Goal: Task Accomplishment & Management: Use online tool/utility

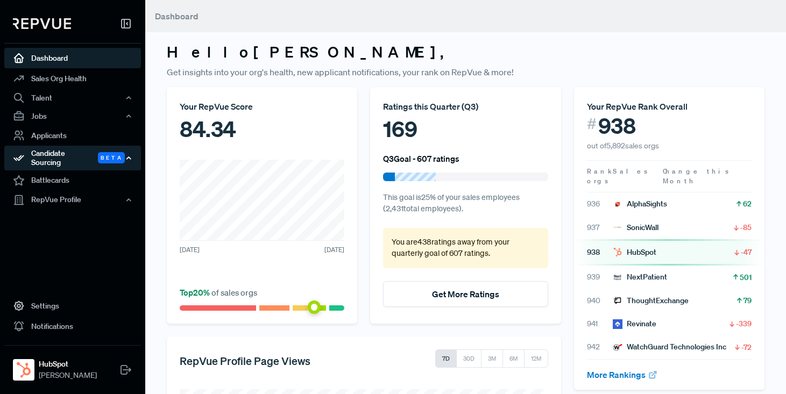
click at [48, 157] on div "Candidate Sourcing Beta" at bounding box center [72, 158] width 137 height 25
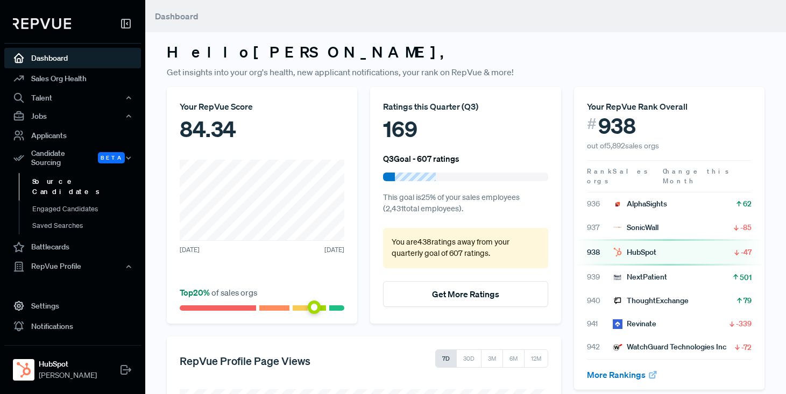
click at [54, 177] on link "Source Candidates" at bounding box center [87, 186] width 137 height 27
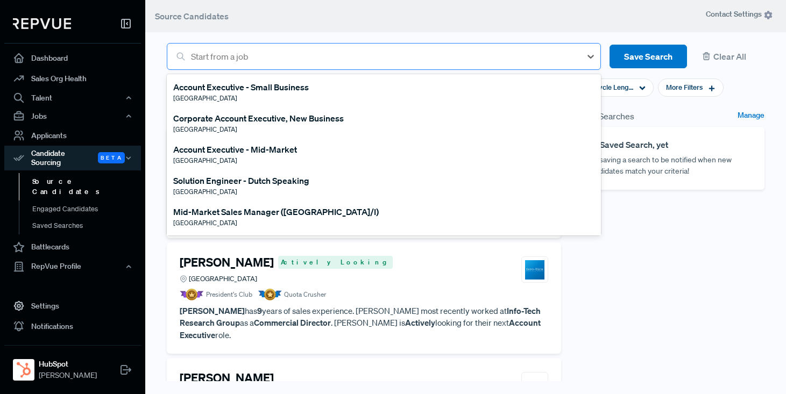
click at [255, 54] on div at bounding box center [383, 56] width 385 height 15
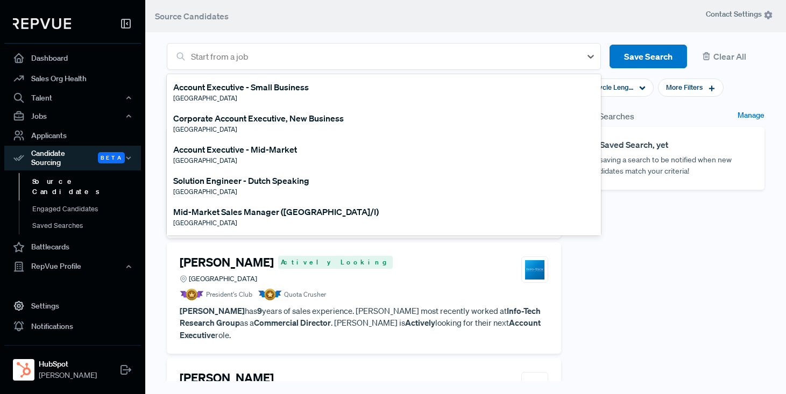
click at [274, 13] on header "Source Candidates" at bounding box center [465, 16] width 641 height 32
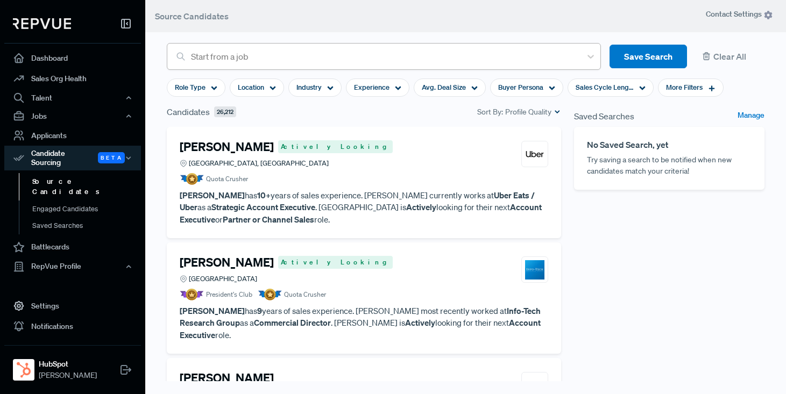
click at [237, 52] on div at bounding box center [383, 56] width 385 height 15
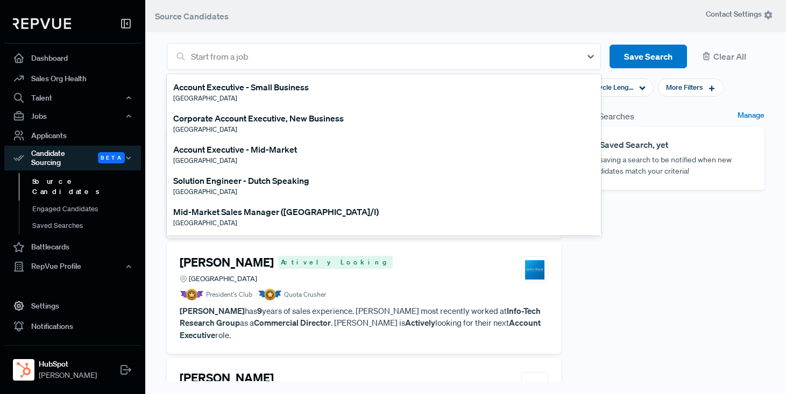
click at [285, 18] on header "Source Candidates" at bounding box center [465, 16] width 641 height 32
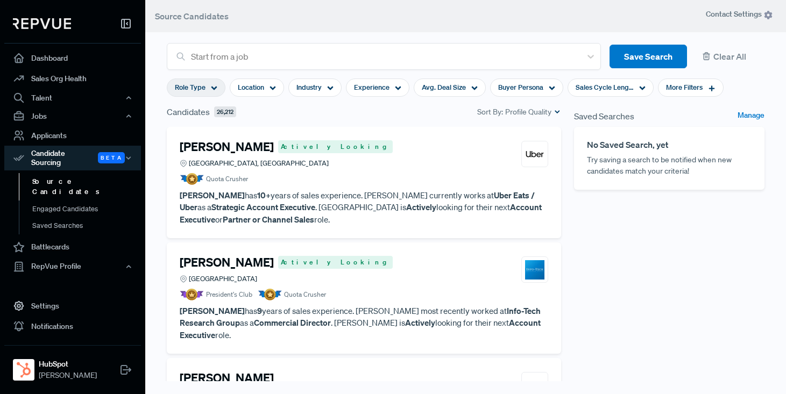
click at [215, 88] on use at bounding box center [214, 89] width 6 height 4
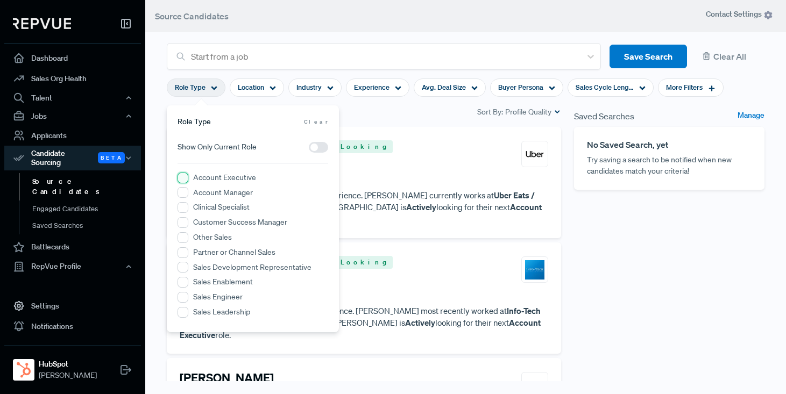
click at [182, 176] on Executive "Account Executive" at bounding box center [182, 178] width 11 height 11
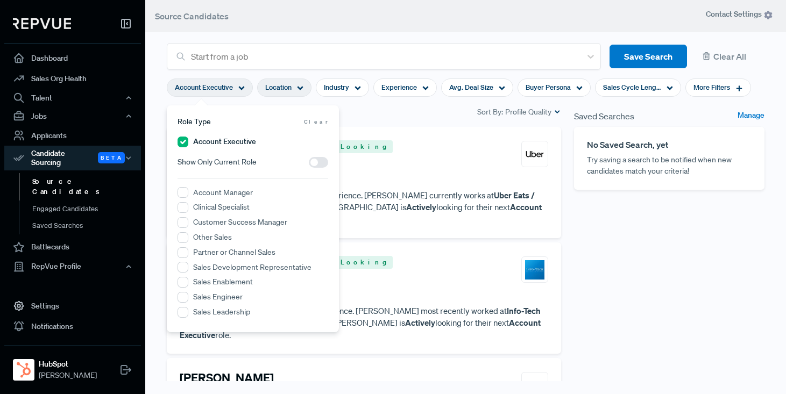
click at [303, 88] on div "Location" at bounding box center [284, 88] width 54 height 18
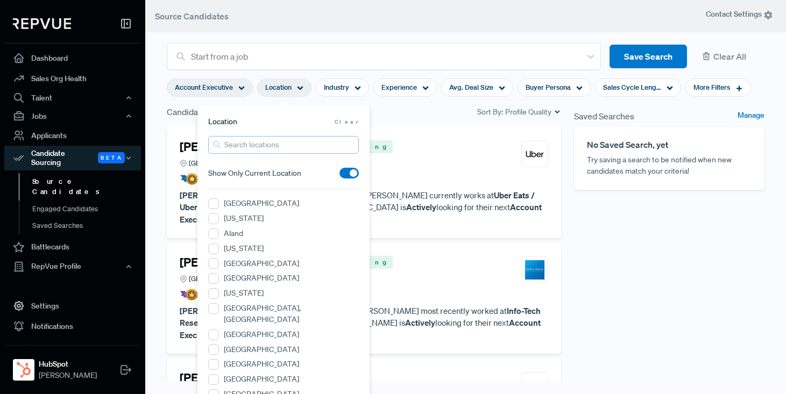
click at [261, 147] on input "search" at bounding box center [283, 145] width 151 height 18
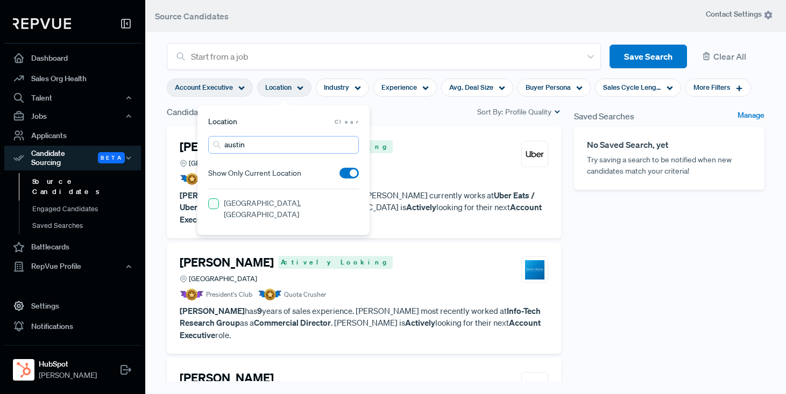
type input "austin"
click at [215, 202] on TX "[GEOGRAPHIC_DATA], [GEOGRAPHIC_DATA]" at bounding box center [213, 203] width 11 height 11
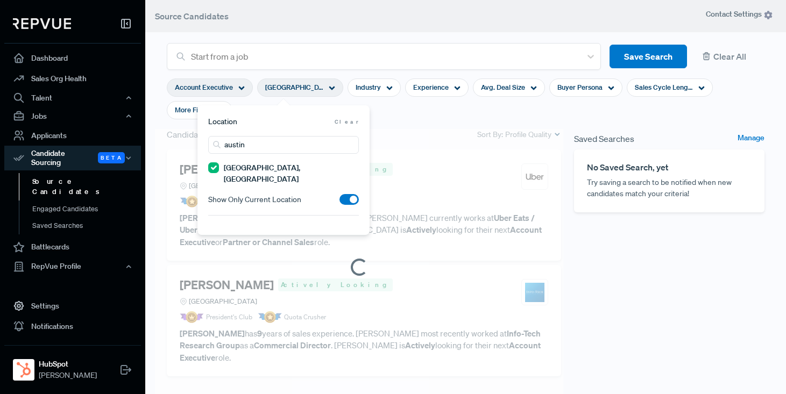
click at [410, 116] on section "Account Executive [GEOGRAPHIC_DATA], [GEOGRAPHIC_DATA] Industry Experience Avg.…" at bounding box center [466, 99] width 598 height 58
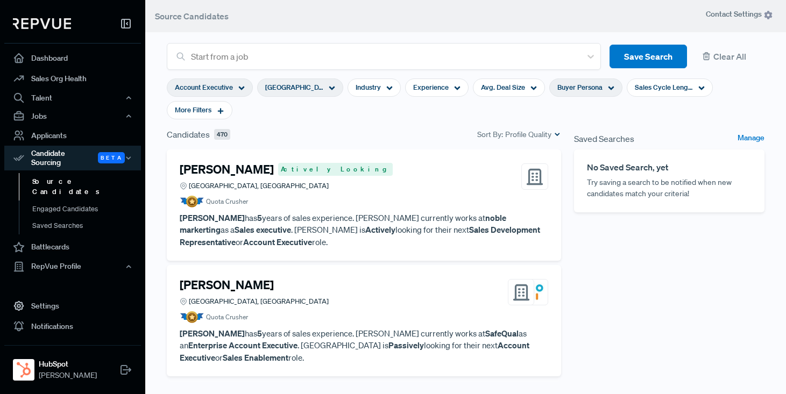
click at [593, 87] on span "Buyer Persona" at bounding box center [579, 87] width 45 height 10
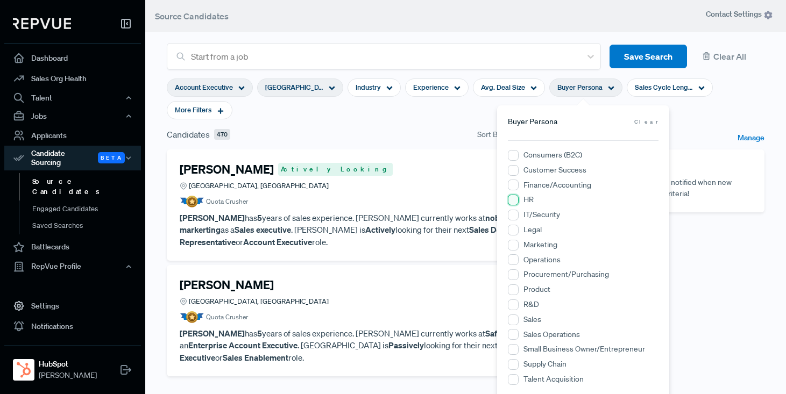
click at [513, 201] on input "HR" at bounding box center [513, 200] width 11 height 11
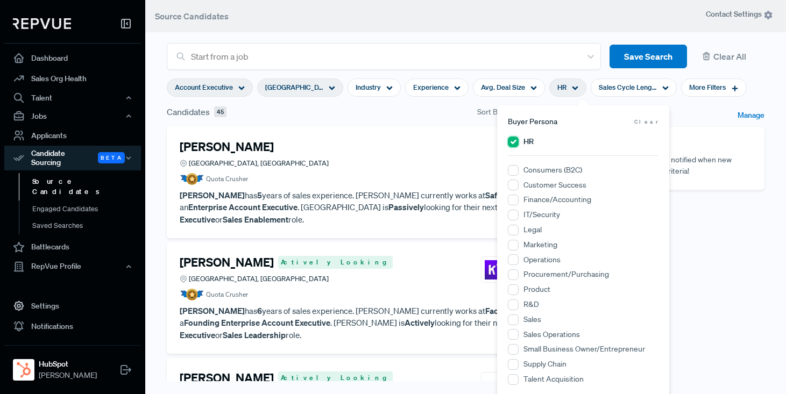
click at [517, 140] on input "HR" at bounding box center [513, 142] width 11 height 11
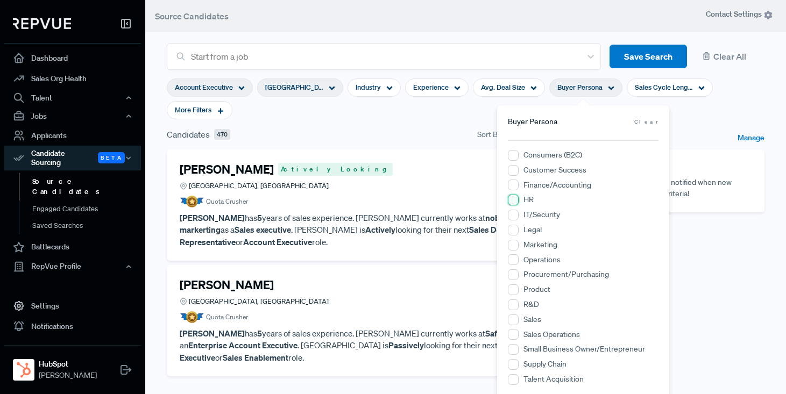
click at [514, 198] on input "HR" at bounding box center [513, 200] width 11 height 11
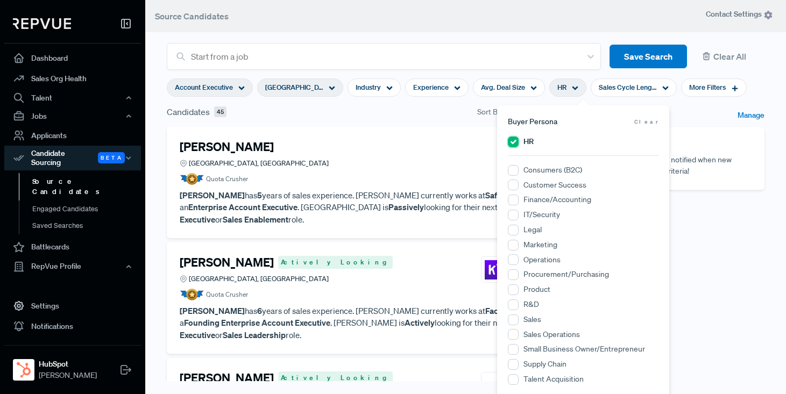
click at [514, 143] on input "HR" at bounding box center [513, 142] width 11 height 11
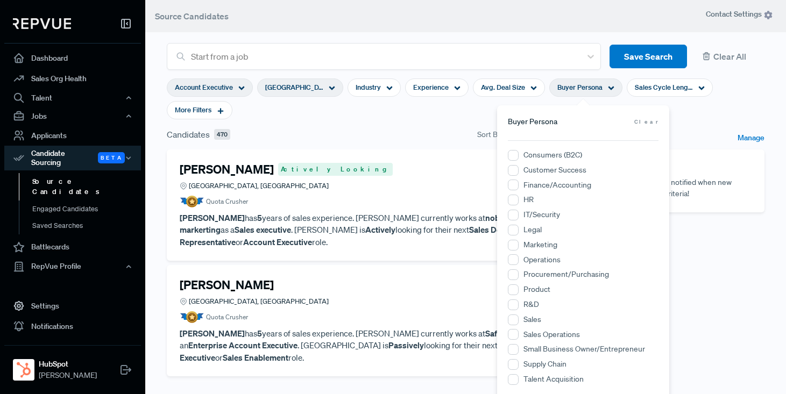
click at [383, 219] on p "[PERSON_NAME] has 5 years of sales experience. [PERSON_NAME] currently works at…" at bounding box center [364, 230] width 368 height 37
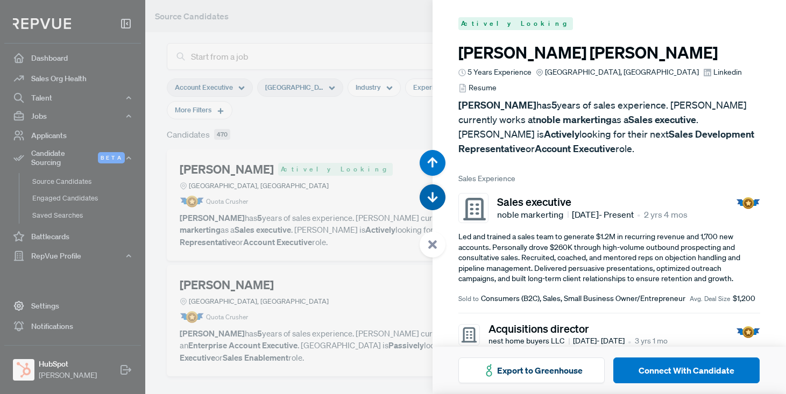
click at [432, 197] on use "button" at bounding box center [432, 197] width 10 height 10
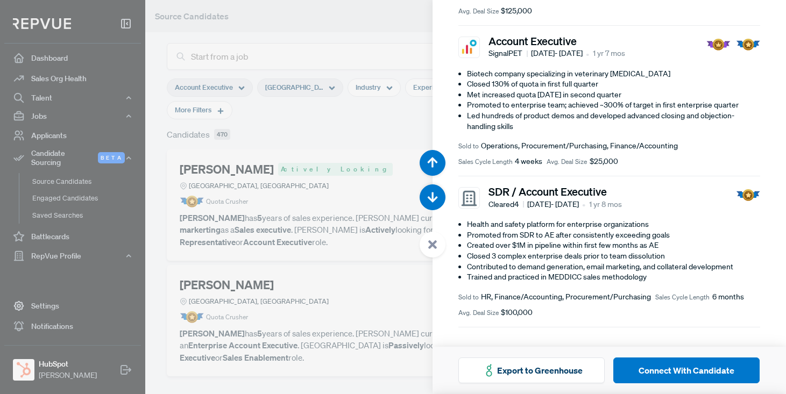
scroll to position [302, 0]
click at [433, 195] on icon "button" at bounding box center [432, 197] width 11 height 11
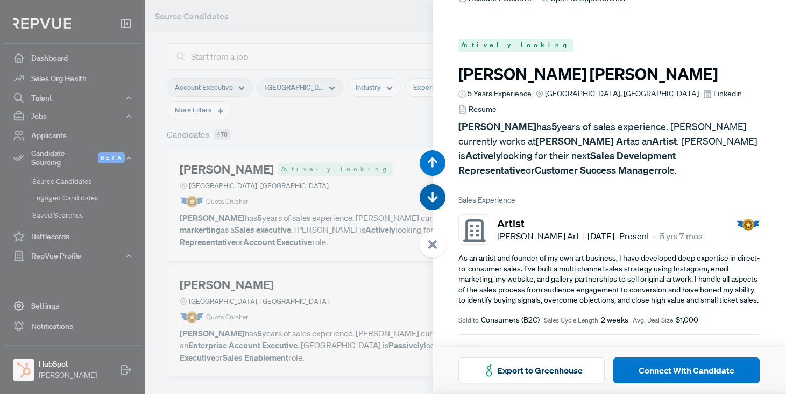
scroll to position [788, 0]
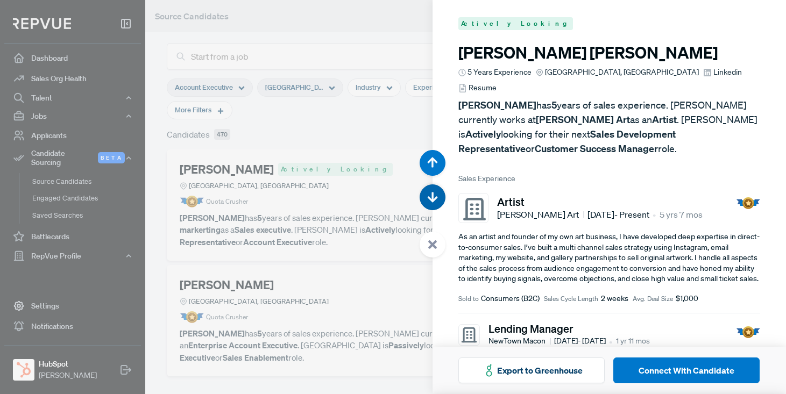
click at [431, 194] on icon "button" at bounding box center [432, 197] width 11 height 11
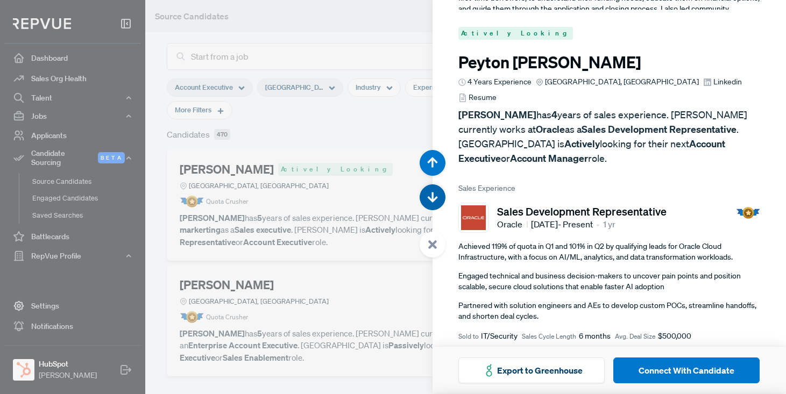
scroll to position [1183, 0]
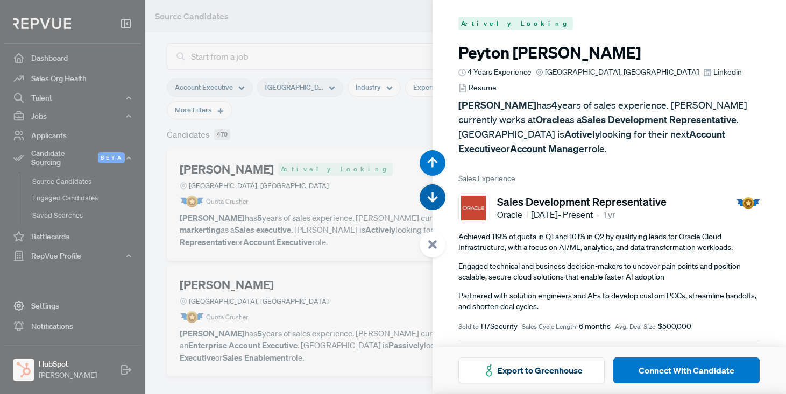
click at [433, 201] on use "button" at bounding box center [432, 197] width 10 height 10
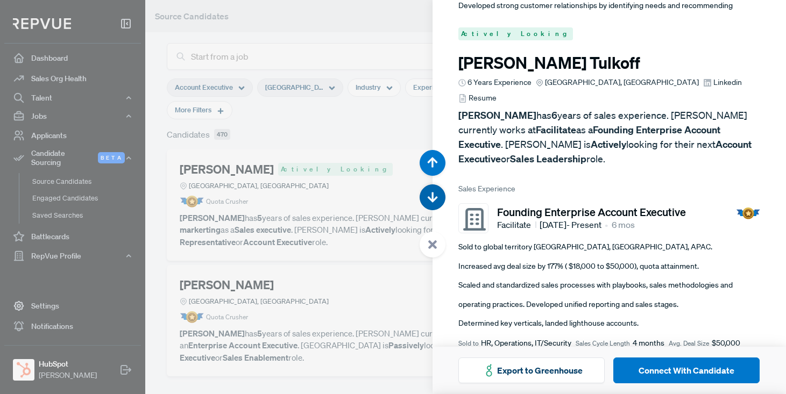
scroll to position [1577, 0]
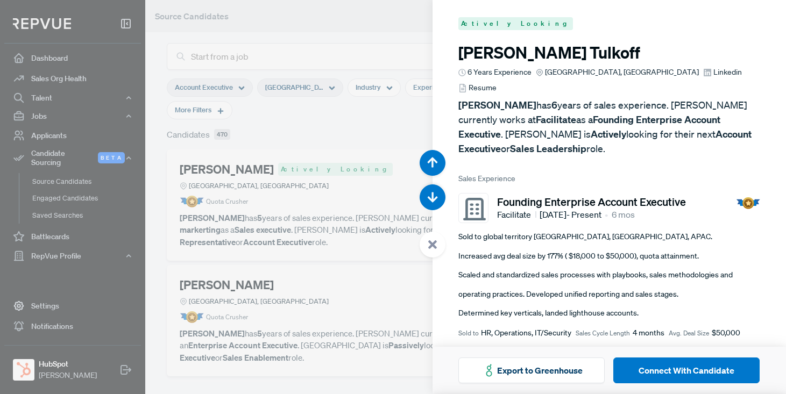
click at [326, 15] on div at bounding box center [393, 197] width 786 height 394
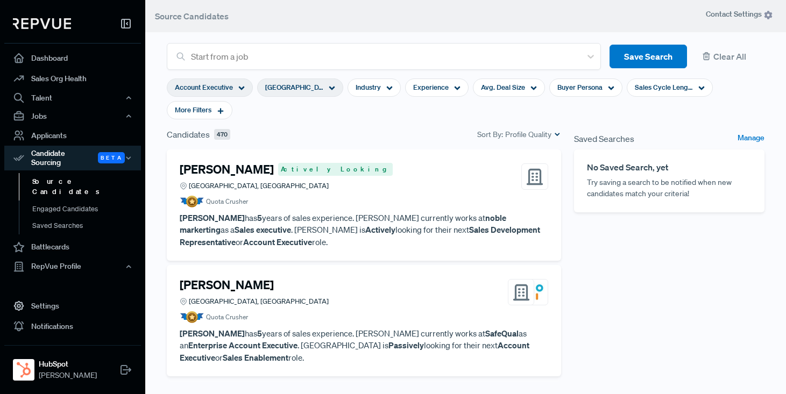
click at [332, 89] on icon at bounding box center [332, 88] width 6 height 6
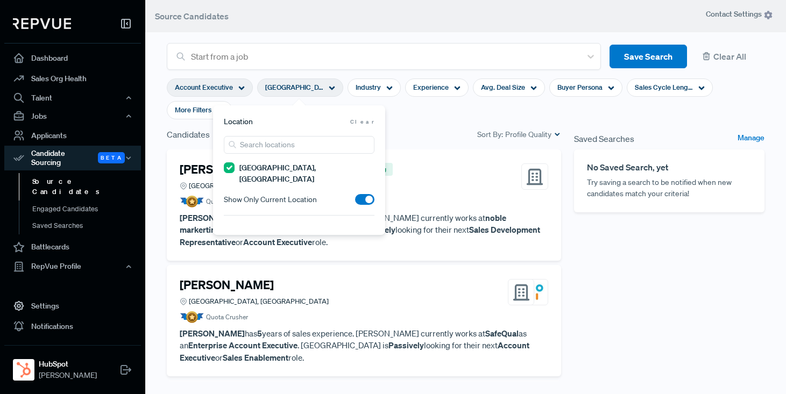
click at [364, 194] on span at bounding box center [364, 199] width 19 height 11
click at [355, 202] on input "checkbox" at bounding box center [355, 202] width 0 height 0
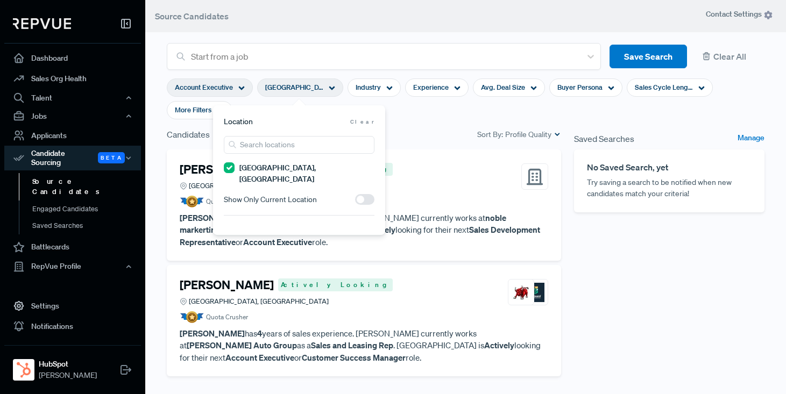
click at [384, 30] on header "Source Candidates" at bounding box center [465, 16] width 641 height 32
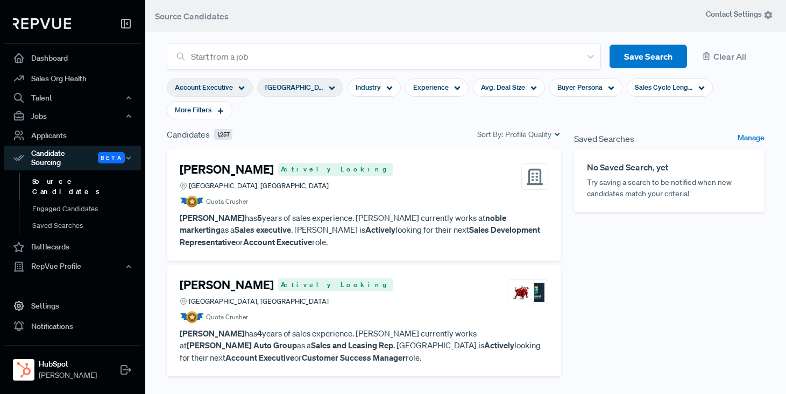
click at [243, 87] on use at bounding box center [242, 89] width 6 height 4
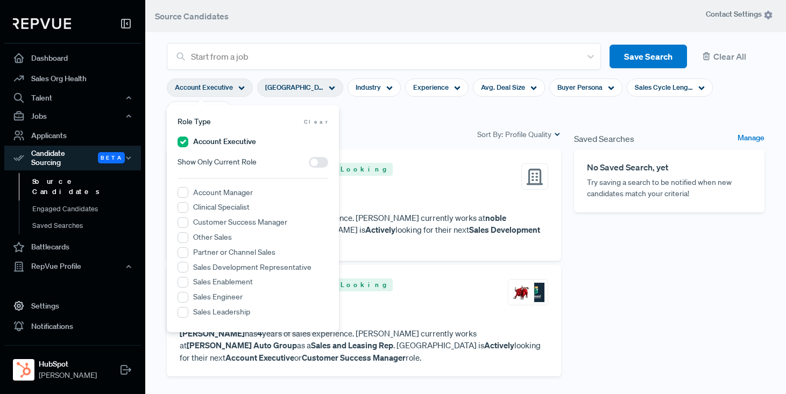
click at [337, 15] on header "Source Candidates" at bounding box center [465, 16] width 641 height 32
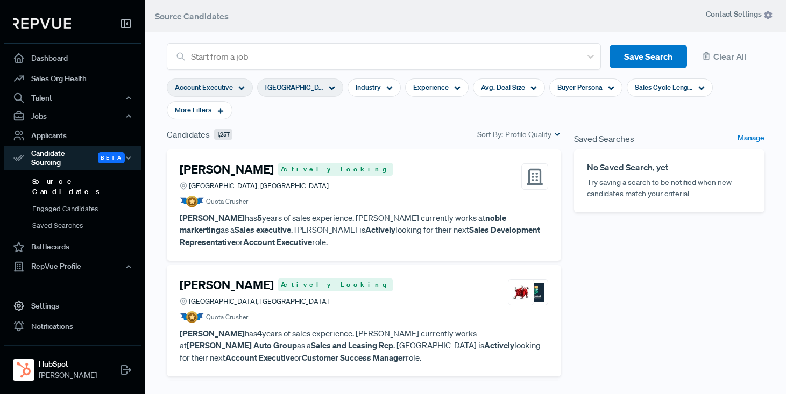
click at [370, 218] on p "[PERSON_NAME] has 5 years of sales experience. [PERSON_NAME] currently works at…" at bounding box center [364, 230] width 368 height 37
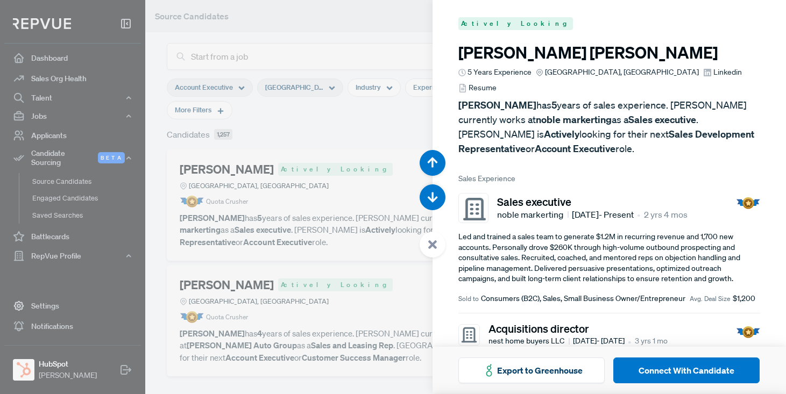
click at [363, 127] on div at bounding box center [393, 197] width 786 height 394
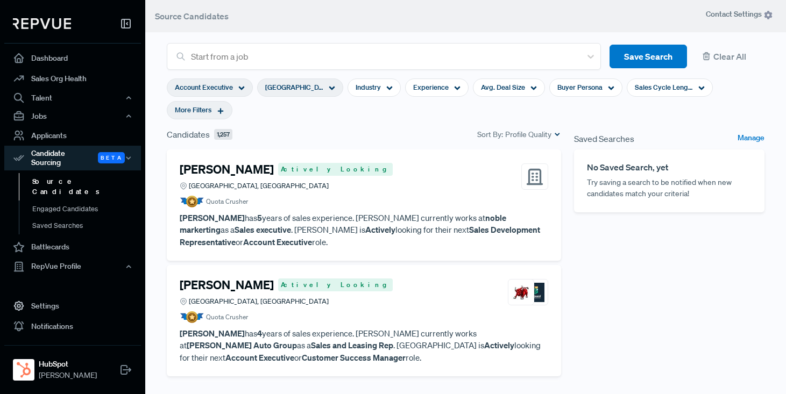
click at [221, 108] on icon at bounding box center [221, 111] width 8 height 8
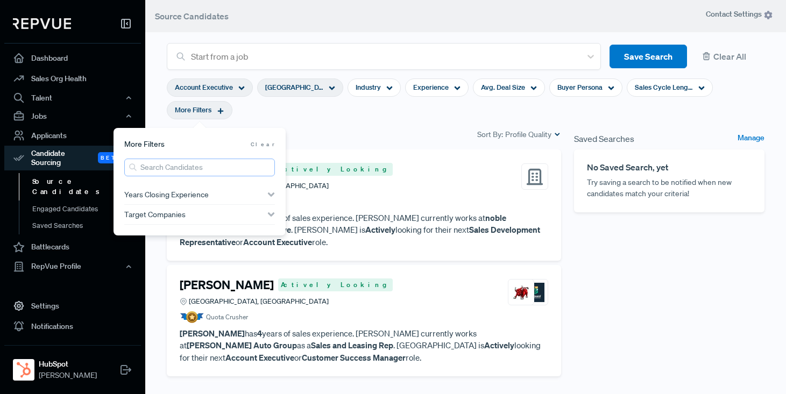
click at [191, 173] on input "search" at bounding box center [199, 168] width 151 height 18
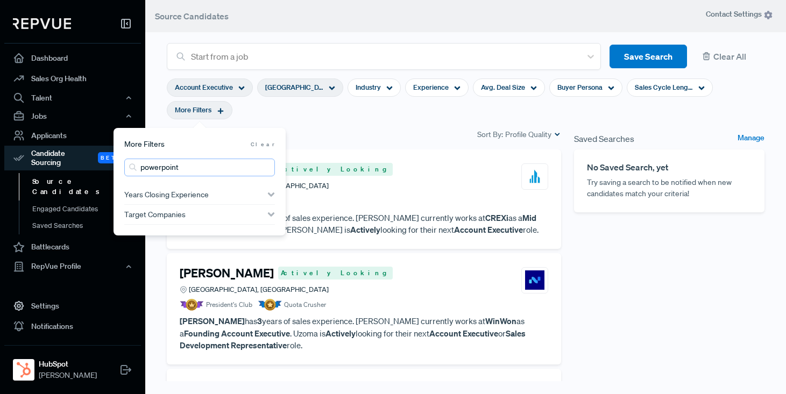
type input "powerpoint"
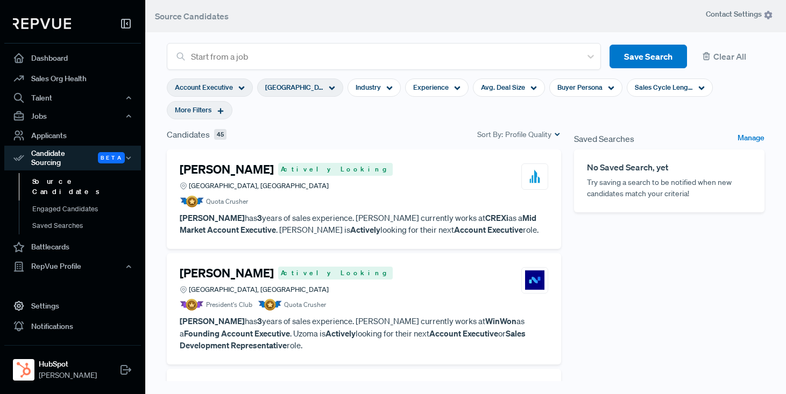
click at [410, 118] on section "Account Executive [GEOGRAPHIC_DATA], [GEOGRAPHIC_DATA] Industry Experience Avg.…" at bounding box center [466, 99] width 598 height 58
click at [401, 196] on article "Quota Crusher" at bounding box center [364, 202] width 368 height 12
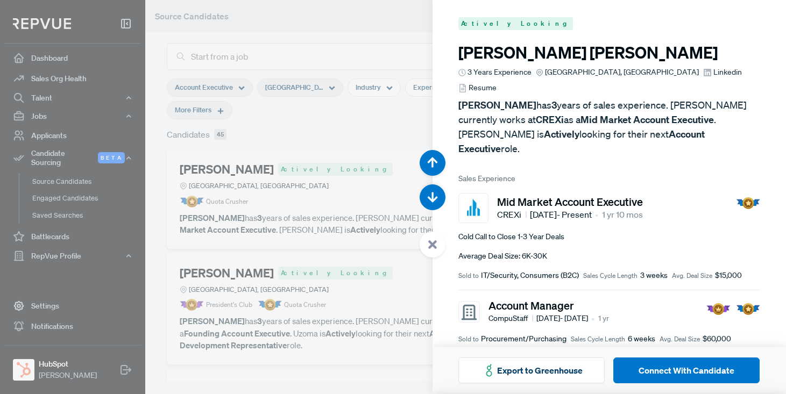
click at [496, 82] on span "Resume" at bounding box center [482, 87] width 28 height 11
click at [367, 33] on div at bounding box center [393, 197] width 786 height 394
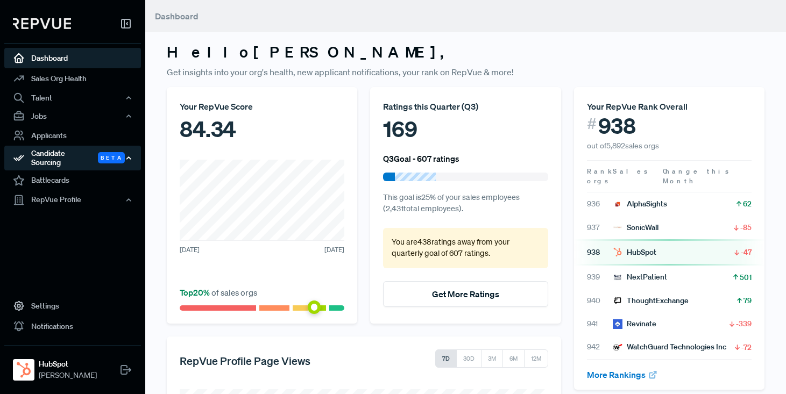
click at [58, 155] on div "Candidate Sourcing Beta" at bounding box center [72, 158] width 137 height 25
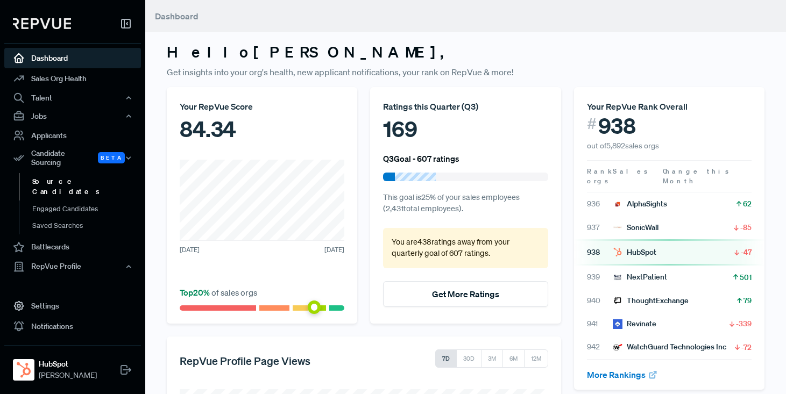
click at [56, 175] on link "Source Candidates" at bounding box center [87, 186] width 137 height 27
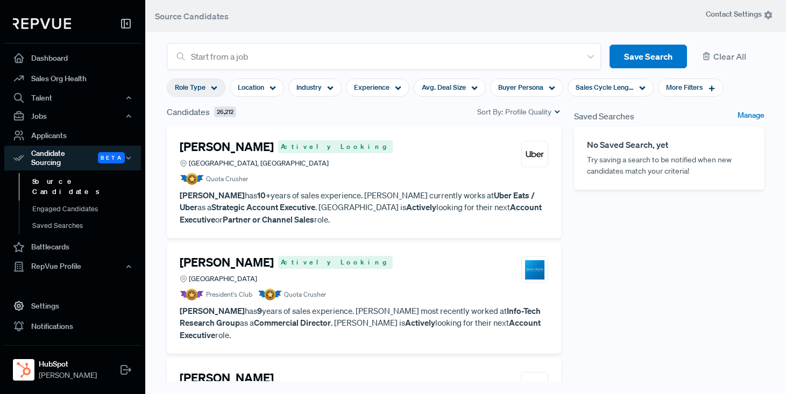
click at [213, 88] on use at bounding box center [214, 89] width 6 height 4
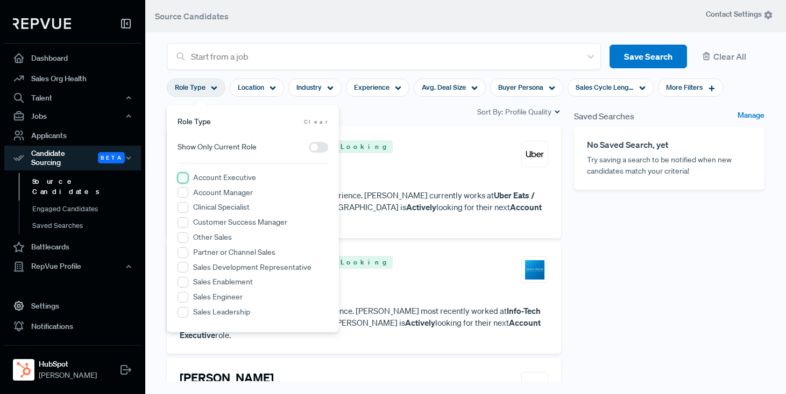
click at [182, 178] on Executive "Account Executive" at bounding box center [182, 178] width 11 height 11
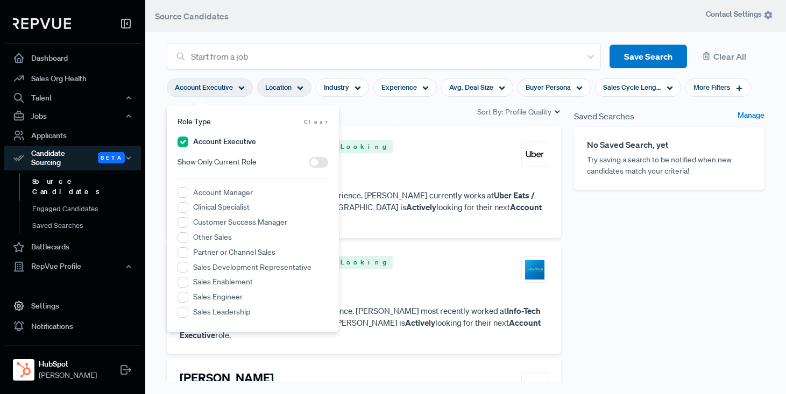
click at [299, 88] on use at bounding box center [300, 89] width 6 height 4
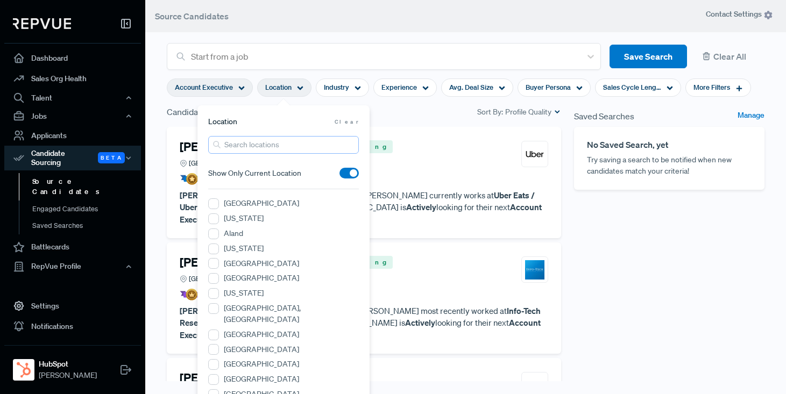
click at [255, 145] on input "search" at bounding box center [283, 145] width 151 height 18
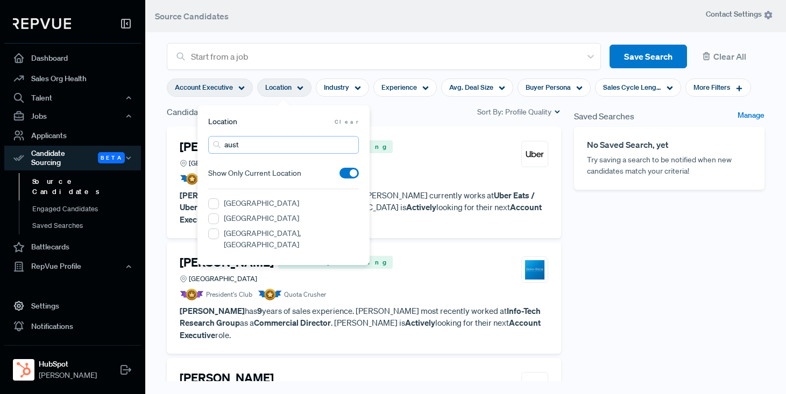
type input "austin"
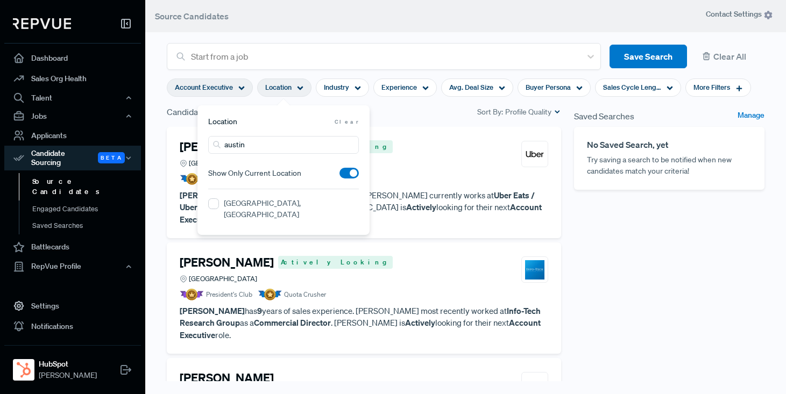
click at [257, 204] on label "[GEOGRAPHIC_DATA], [GEOGRAPHIC_DATA]" at bounding box center [291, 209] width 135 height 23
click at [219, 204] on TX "[GEOGRAPHIC_DATA], [GEOGRAPHIC_DATA]" at bounding box center [213, 203] width 11 height 11
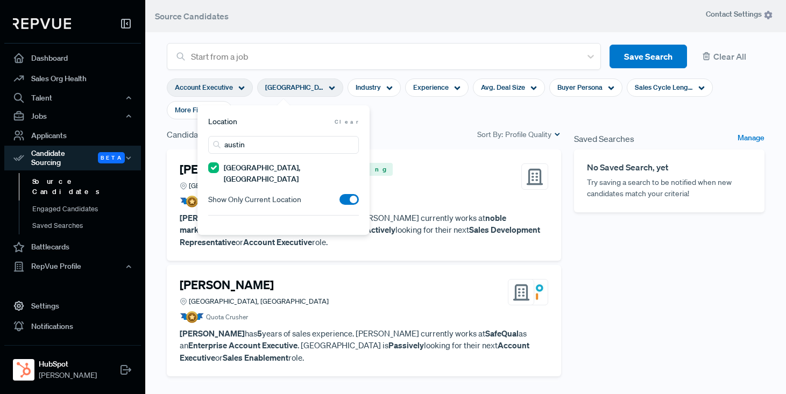
click at [415, 117] on section "Account Executive [GEOGRAPHIC_DATA], [GEOGRAPHIC_DATA] Industry Experience Avg.…" at bounding box center [466, 99] width 598 height 58
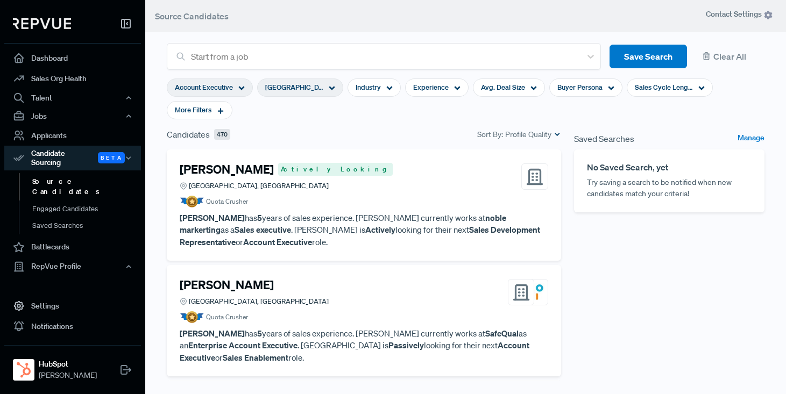
click at [335, 88] on div "[GEOGRAPHIC_DATA], [GEOGRAPHIC_DATA]" at bounding box center [300, 88] width 86 height 18
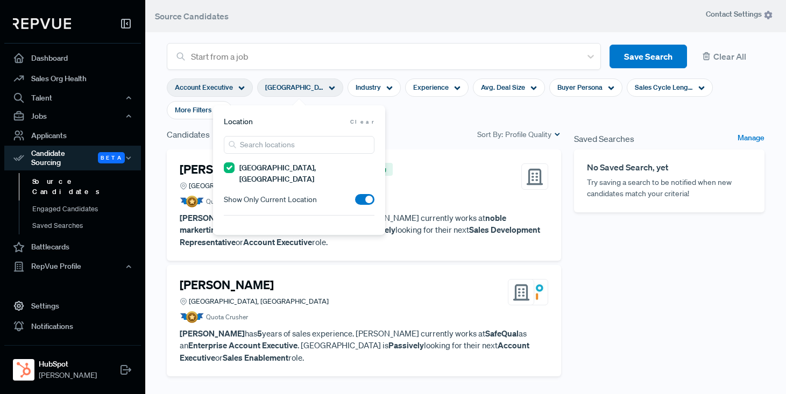
click at [365, 194] on span at bounding box center [364, 199] width 19 height 11
click at [355, 202] on input "checkbox" at bounding box center [355, 202] width 0 height 0
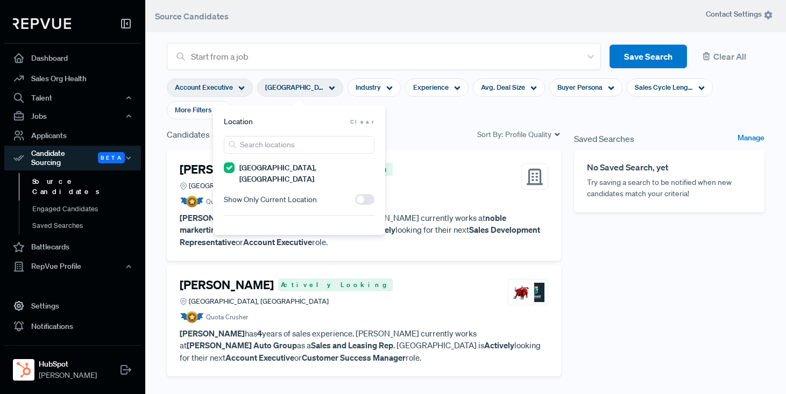
click at [416, 112] on section "Account Executive [GEOGRAPHIC_DATA], [GEOGRAPHIC_DATA] Industry Experience Avg.…" at bounding box center [466, 99] width 598 height 58
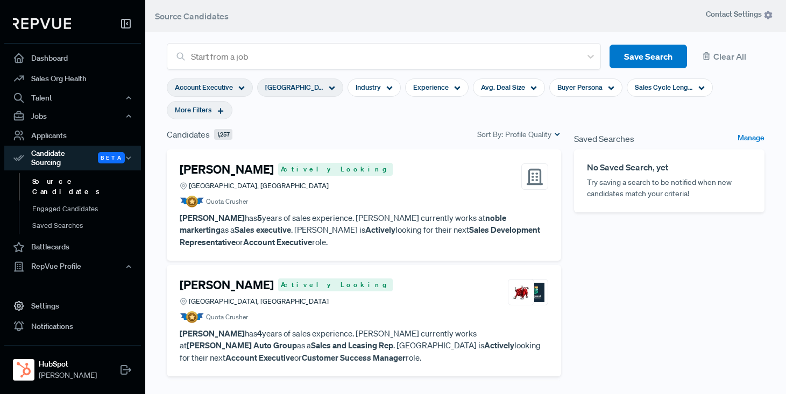
click at [223, 111] on use at bounding box center [221, 111] width 6 height 6
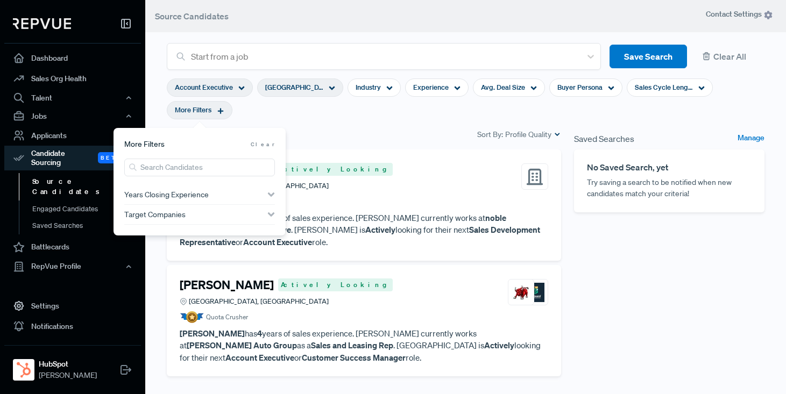
click at [395, 131] on div "Candidates 1,257 Sort By: Profile Quality" at bounding box center [364, 134] width 394 height 13
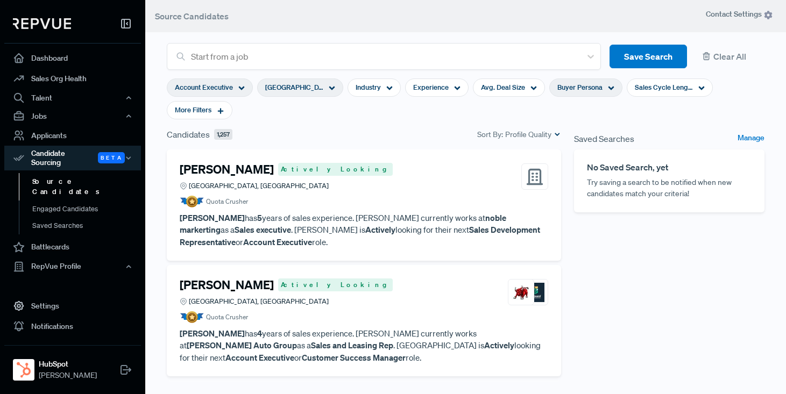
click at [610, 88] on icon at bounding box center [611, 88] width 6 height 6
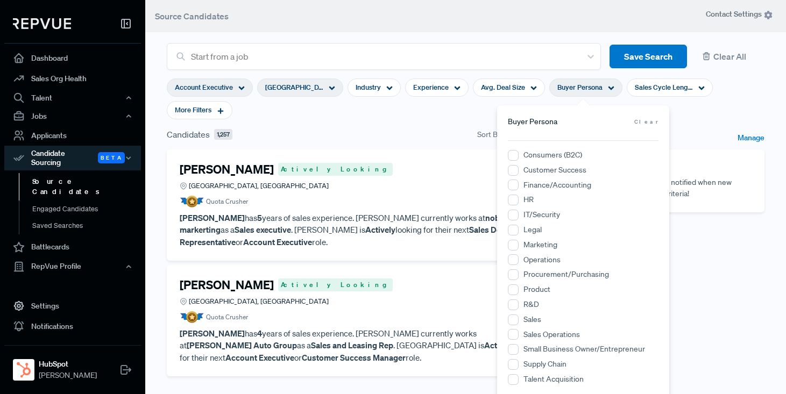
click at [432, 119] on section "Account Executive [GEOGRAPHIC_DATA], [GEOGRAPHIC_DATA] Industry Experience Avg.…" at bounding box center [466, 99] width 598 height 58
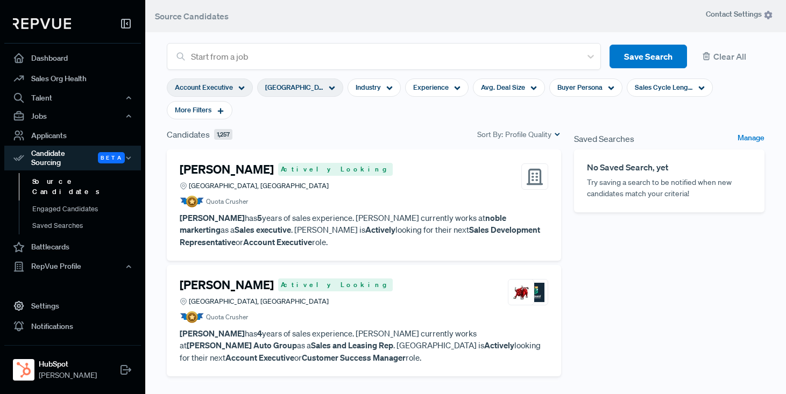
click at [373, 200] on article "Quota Crusher" at bounding box center [364, 202] width 368 height 12
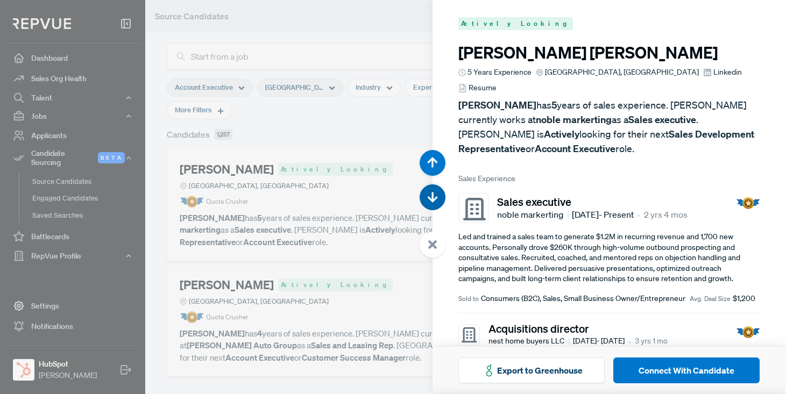
click at [431, 197] on icon "button" at bounding box center [432, 197] width 11 height 11
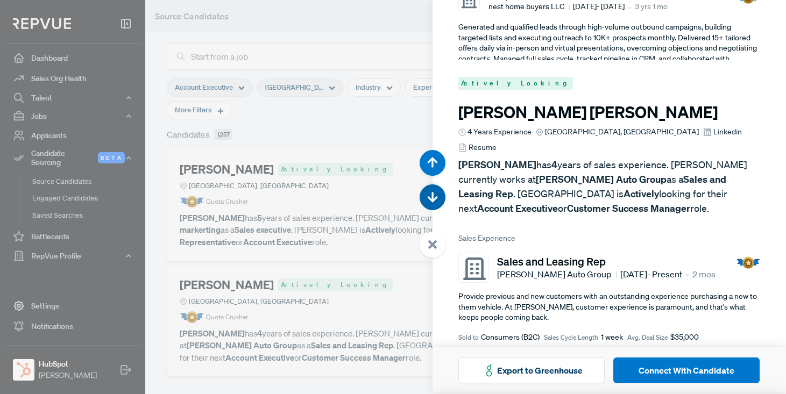
scroll to position [394, 0]
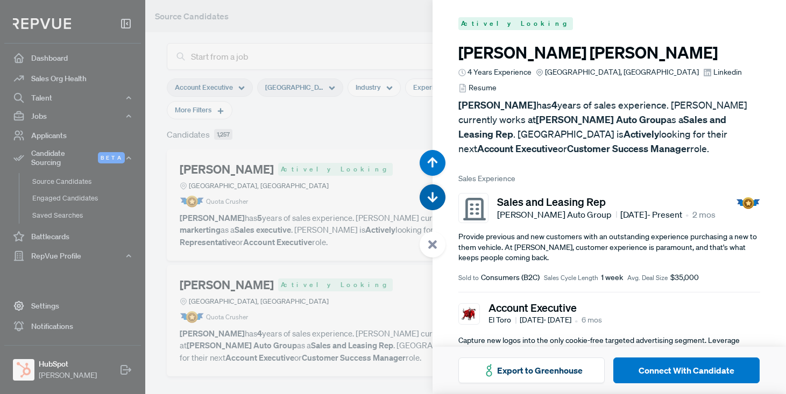
click at [430, 197] on icon "button" at bounding box center [432, 197] width 11 height 11
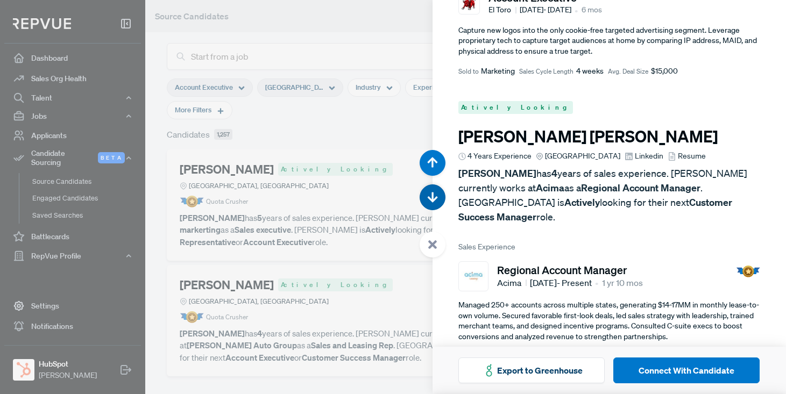
scroll to position [788, 0]
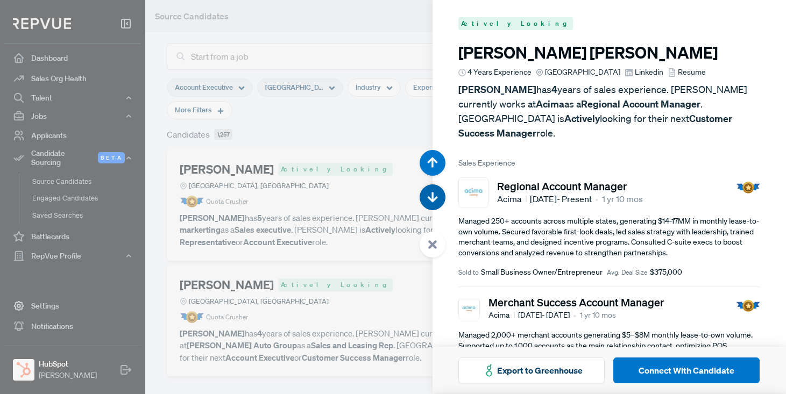
click at [433, 201] on use "button" at bounding box center [432, 197] width 10 height 10
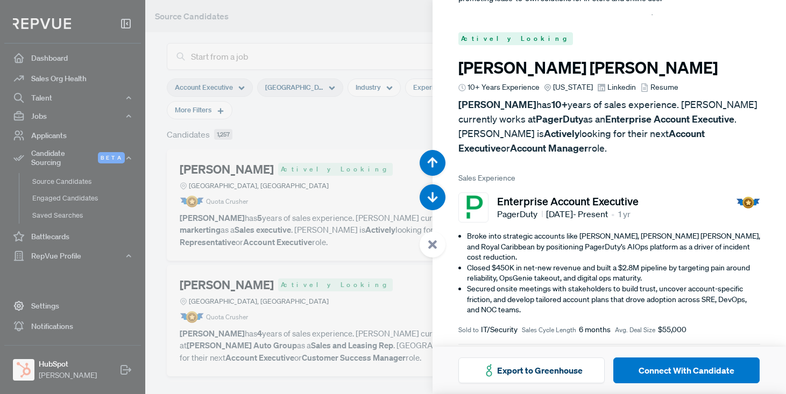
scroll to position [1183, 0]
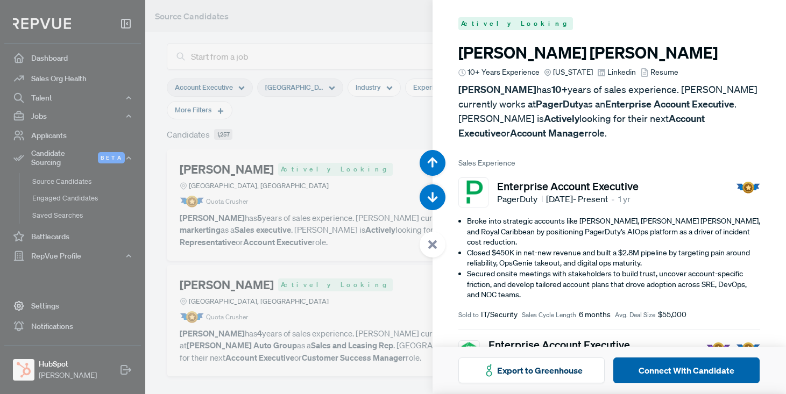
click at [680, 369] on button "Connect With Candidate" at bounding box center [686, 371] width 146 height 26
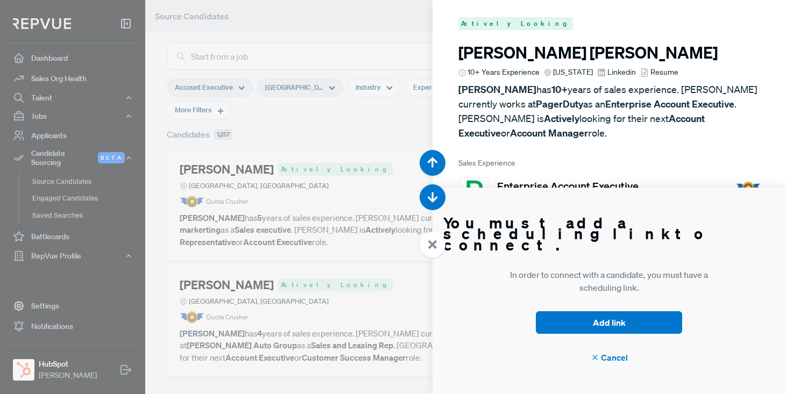
click at [351, 18] on div at bounding box center [393, 197] width 786 height 394
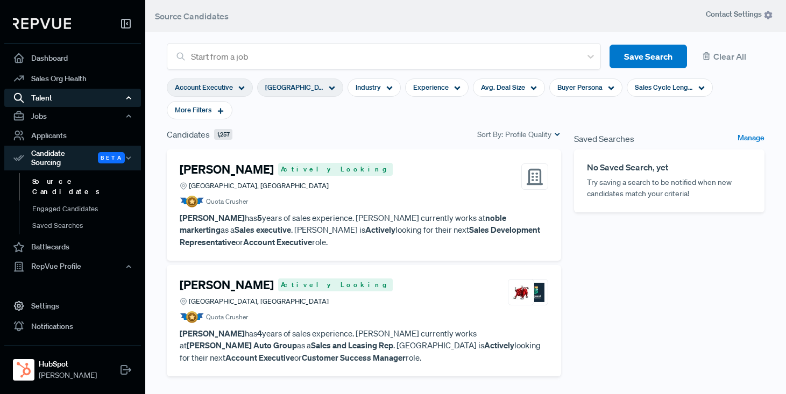
click at [46, 99] on div "Talent" at bounding box center [72, 98] width 137 height 18
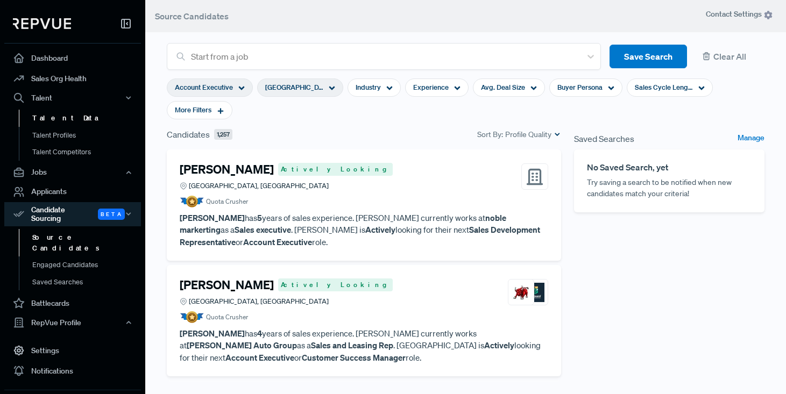
click at [51, 116] on link "Talent Data" at bounding box center [87, 118] width 137 height 17
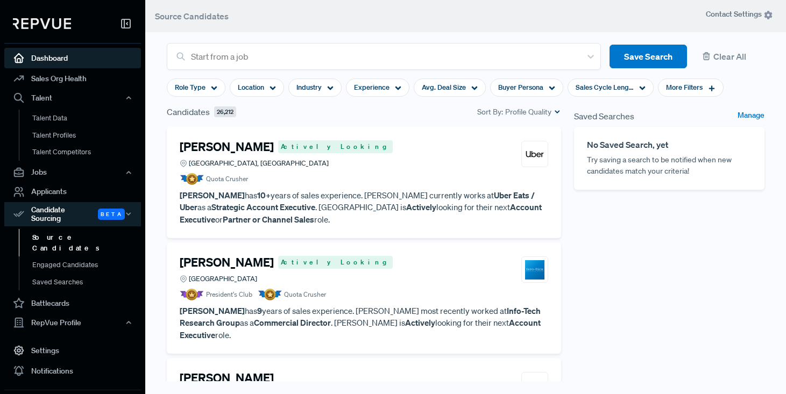
click at [51, 58] on link "Dashboard" at bounding box center [72, 58] width 137 height 20
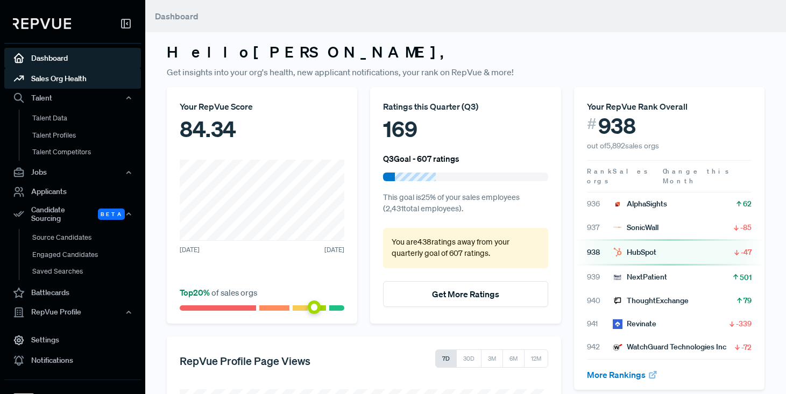
click at [56, 75] on link "Sales Org Health" at bounding box center [72, 78] width 137 height 20
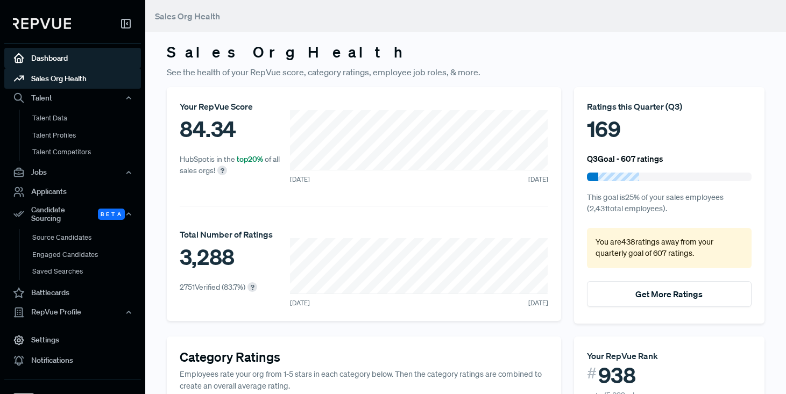
click at [49, 57] on link "Dashboard" at bounding box center [72, 58] width 137 height 20
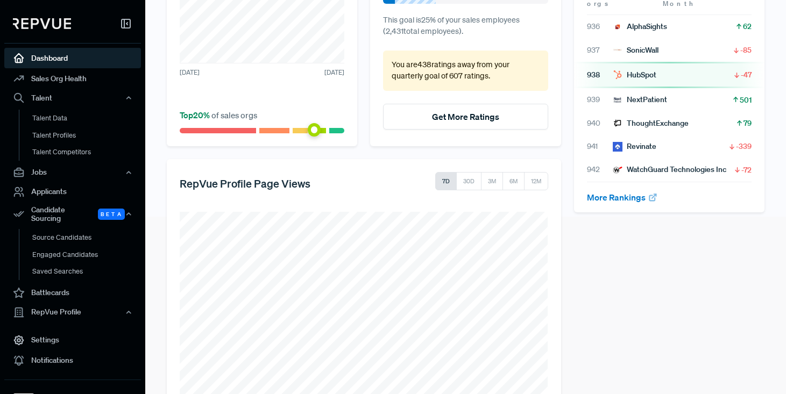
scroll to position [196, 0]
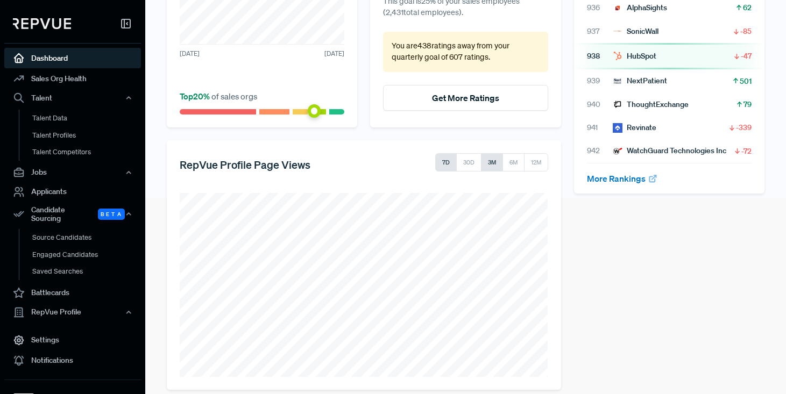
click at [490, 160] on button "3M" at bounding box center [492, 162] width 22 height 18
click at [467, 160] on button "30D" at bounding box center [468, 162] width 25 height 18
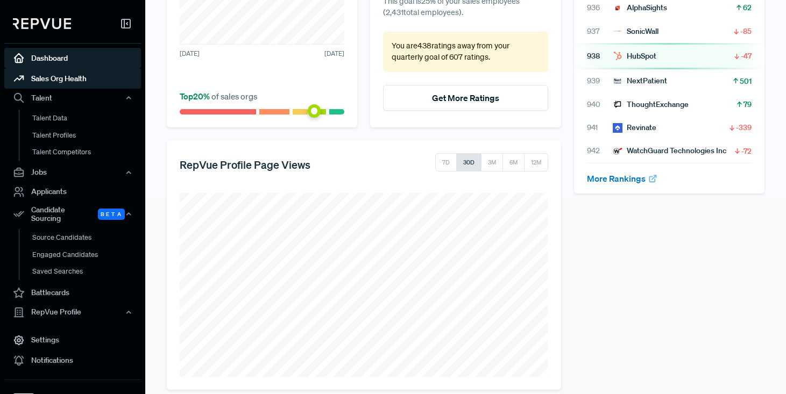
click at [66, 76] on link "Sales Org Health" at bounding box center [72, 78] width 137 height 20
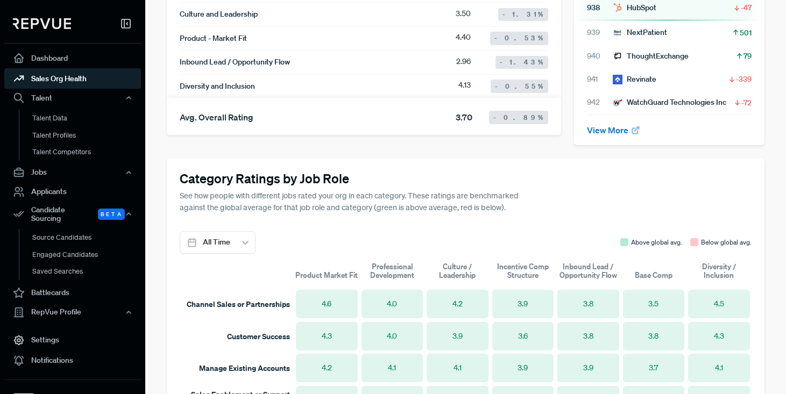
scroll to position [493, 0]
